Goal: Check status: Check status

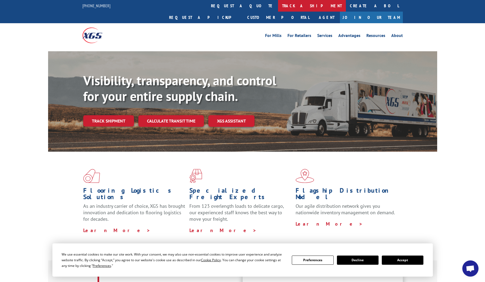
click at [278, 7] on link "track a shipment" at bounding box center [312, 6] width 68 height 12
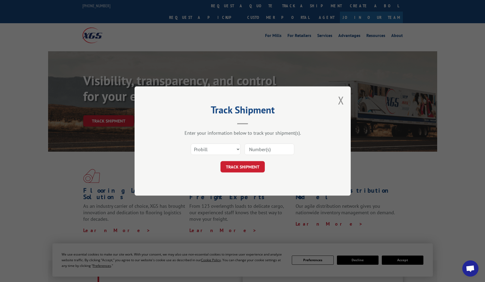
click at [263, 148] on input at bounding box center [270, 149] width 50 height 11
paste input "17607739"
type input "17607739"
click at [241, 166] on button "TRACK SHIPMENT" at bounding box center [243, 166] width 44 height 11
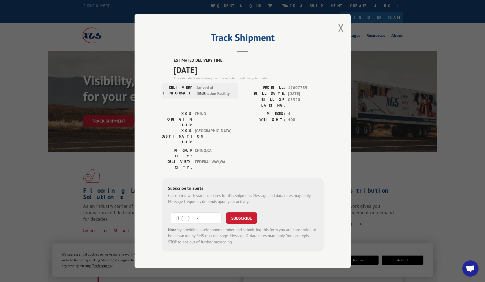
click at [183, 213] on input "+1 (___) ___-____" at bounding box center [195, 218] width 51 height 11
type input "+1 (206) 280-5527"
click at [249, 213] on button "SUBSCRIBE" at bounding box center [241, 218] width 31 height 11
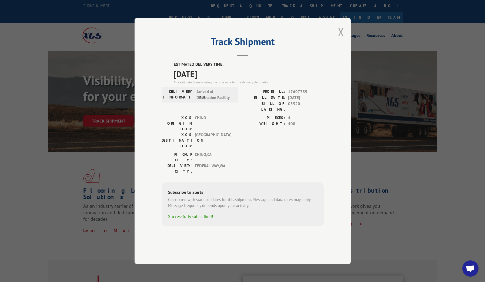
click at [341, 39] on button "Close modal" at bounding box center [341, 32] width 6 height 14
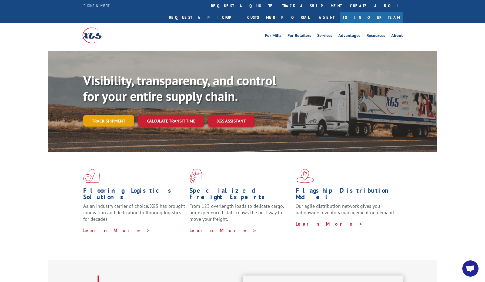
click at [110, 115] on link "Track shipment" at bounding box center [108, 120] width 51 height 11
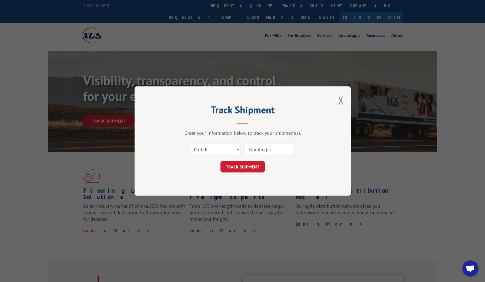
click at [266, 145] on input at bounding box center [270, 149] width 50 height 11
paste input "17607739"
type input "17607739"
click at [245, 168] on button "TRACK SHIPMENT" at bounding box center [243, 166] width 44 height 11
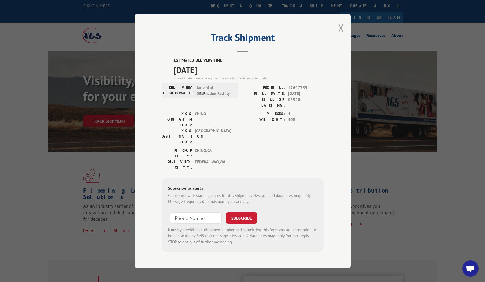
click at [341, 32] on button "Close modal" at bounding box center [341, 28] width 6 height 14
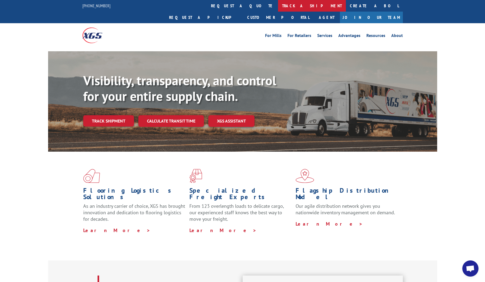
click at [278, 8] on link "track a shipment" at bounding box center [312, 6] width 68 height 12
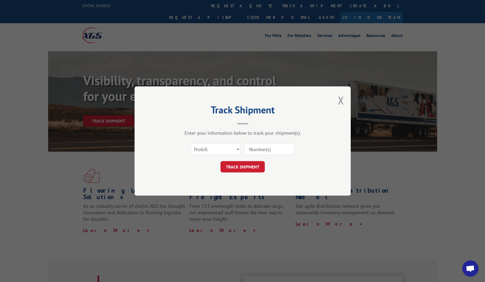
click at [260, 147] on input at bounding box center [270, 149] width 50 height 11
paste input "17607739"
type input "17607739"
click at [243, 170] on button "TRACK SHIPMENT" at bounding box center [243, 166] width 44 height 11
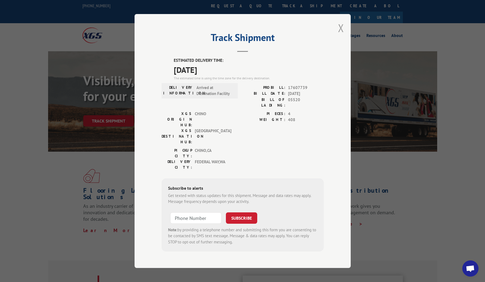
click at [341, 33] on button "Close modal" at bounding box center [341, 28] width 6 height 14
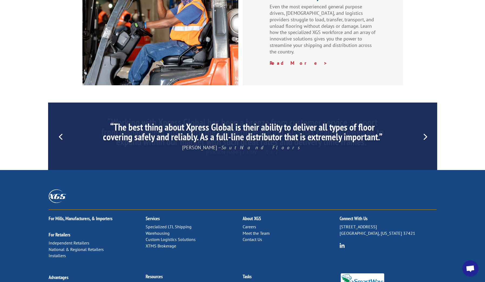
scroll to position [773, 0]
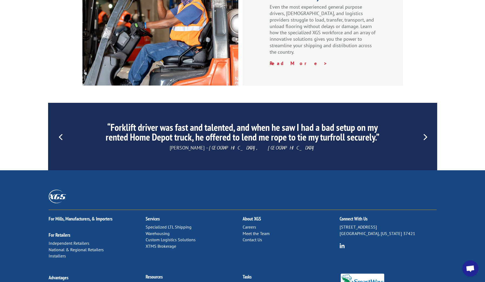
click at [255, 237] on link "Contact Us" at bounding box center [252, 239] width 19 height 5
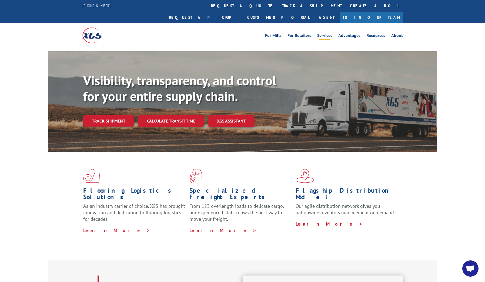
scroll to position [0, 0]
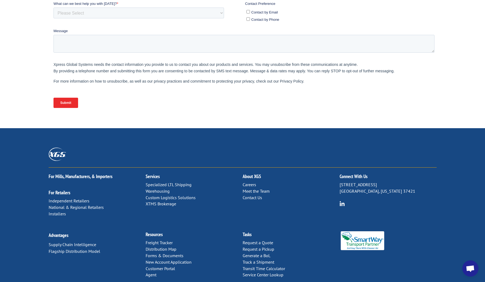
scroll to position [182, 0]
